Goal: Task Accomplishment & Management: Manage account settings

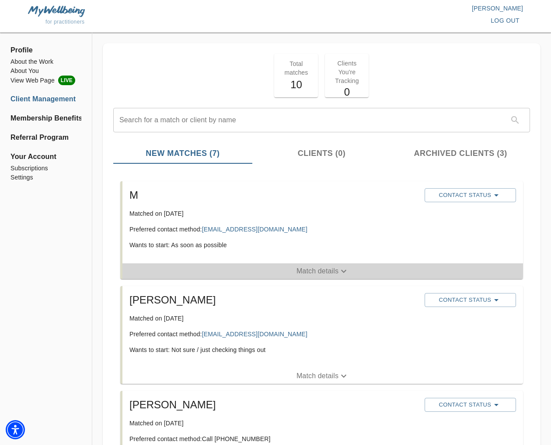
drag, startPoint x: 312, startPoint y: 270, endPoint x: 247, endPoint y: 270, distance: 64.7
click at [312, 270] on p "Match details" at bounding box center [317, 271] width 42 height 10
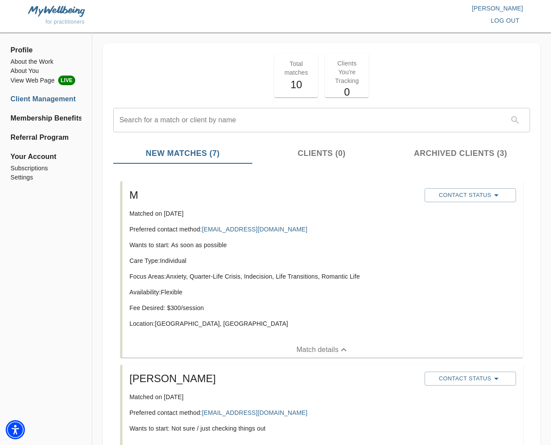
drag, startPoint x: 259, startPoint y: 299, endPoint x: 240, endPoint y: 306, distance: 20.2
click at [259, 299] on div "Care Type: Individual Focus Areas: Anxiety, Quarter-Life Crisis, Indecision, Li…" at bounding box center [273, 296] width 288 height 79
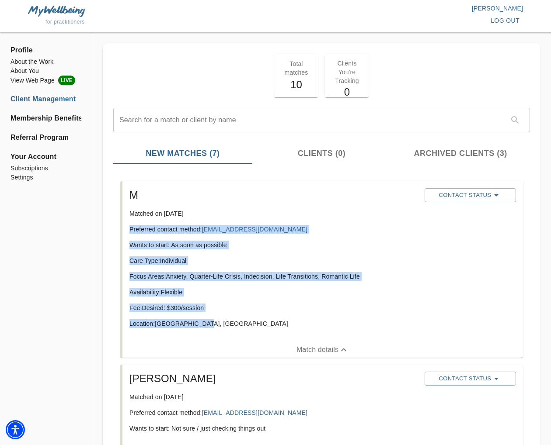
drag, startPoint x: 205, startPoint y: 323, endPoint x: 137, endPoint y: 227, distance: 118.5
click at [127, 224] on div "M Matched on [DATE] Preferred contact method: [EMAIL_ADDRESS][DOMAIN_NAME] Want…" at bounding box center [273, 262] width 295 height 154
copy div "Preferred contact method: [EMAIL_ADDRESS][DOMAIN_NAME] Wants to start: As soon …"
click at [344, 285] on div "Care Type: Individual Focus Areas: Anxiety, Quarter-Life Crisis, Indecision, Li…" at bounding box center [273, 296] width 288 height 79
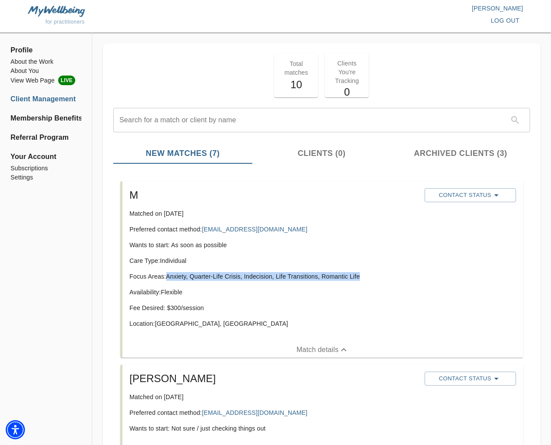
drag, startPoint x: 362, startPoint y: 278, endPoint x: 168, endPoint y: 279, distance: 194.1
click at [168, 279] on p "Focus Areas: Anxiety, Quarter-Life Crisis, Indecision, Life Transitions, Romant…" at bounding box center [273, 276] width 288 height 9
copy p "Anxiety, Quarter-Life Crisis, Indecision, Life Transitions, Romantic Life"
click at [479, 197] on span "Contact Status" at bounding box center [470, 195] width 83 height 10
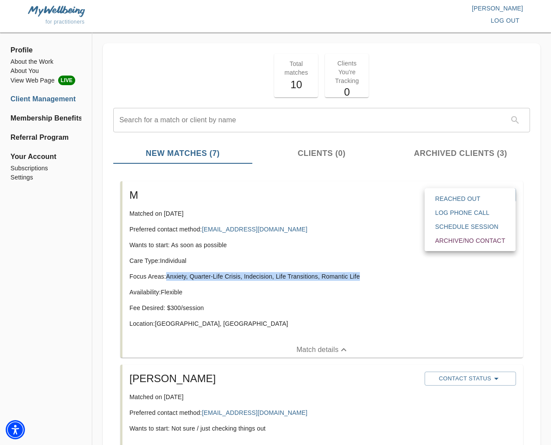
click at [452, 198] on span "Reached Out" at bounding box center [470, 198] width 70 height 9
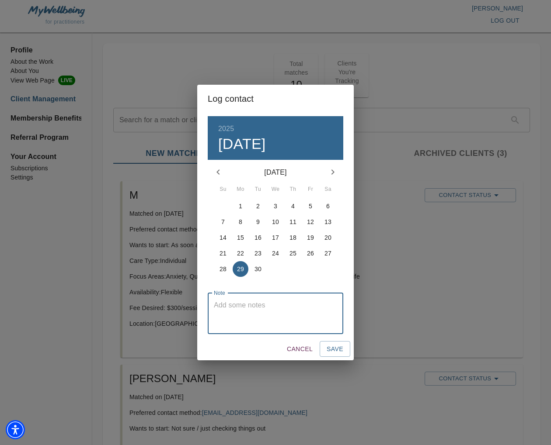
drag, startPoint x: 296, startPoint y: 326, endPoint x: 299, endPoint y: 309, distance: 16.3
click at [296, 325] on textarea at bounding box center [275, 313] width 123 height 25
type textarea "initial email sent"
click at [329, 344] on span "Save" at bounding box center [334, 349] width 17 height 11
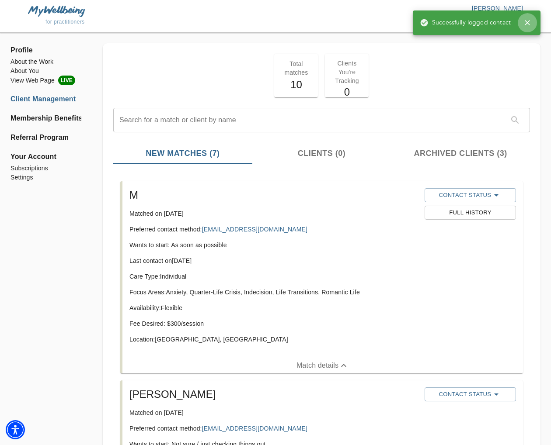
click at [524, 25] on icon "button" at bounding box center [527, 22] width 9 height 9
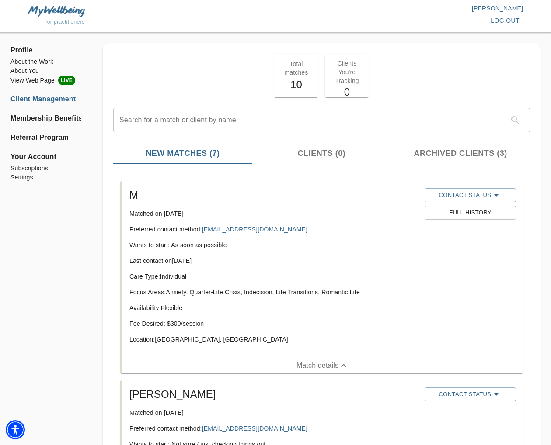
click at [514, 20] on span "log out" at bounding box center [504, 20] width 29 height 11
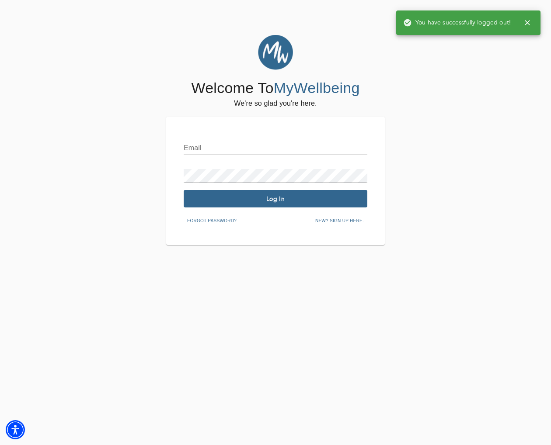
type input "[EMAIL_ADDRESS][DOMAIN_NAME]"
